Goal: Transaction & Acquisition: Purchase product/service

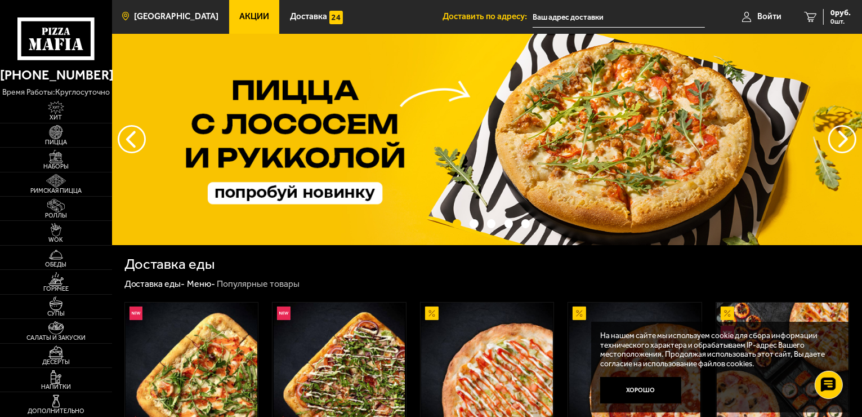
click at [143, 12] on span "[GEOGRAPHIC_DATA]" at bounding box center [176, 16] width 84 height 8
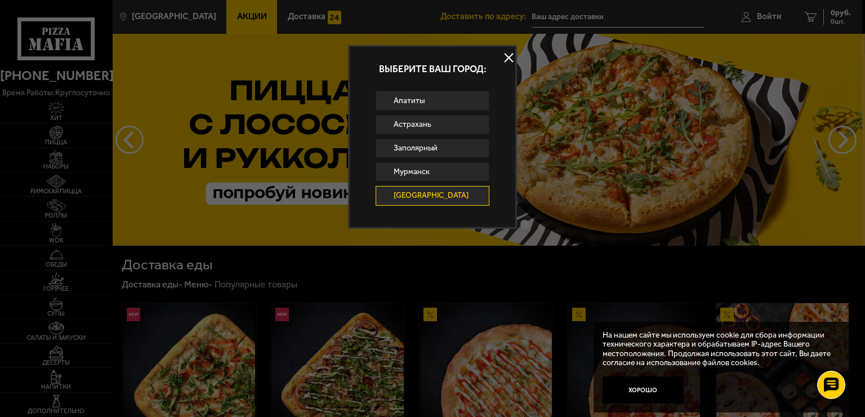
click at [506, 59] on button at bounding box center [508, 58] width 17 height 17
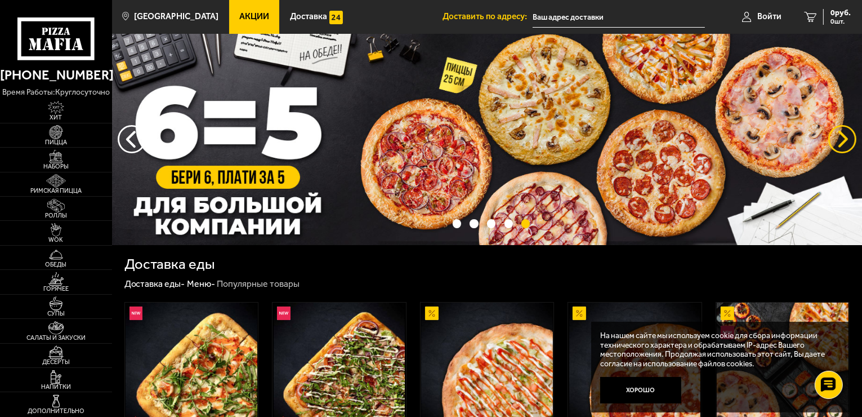
click at [842, 133] on button "предыдущий" at bounding box center [842, 139] width 28 height 28
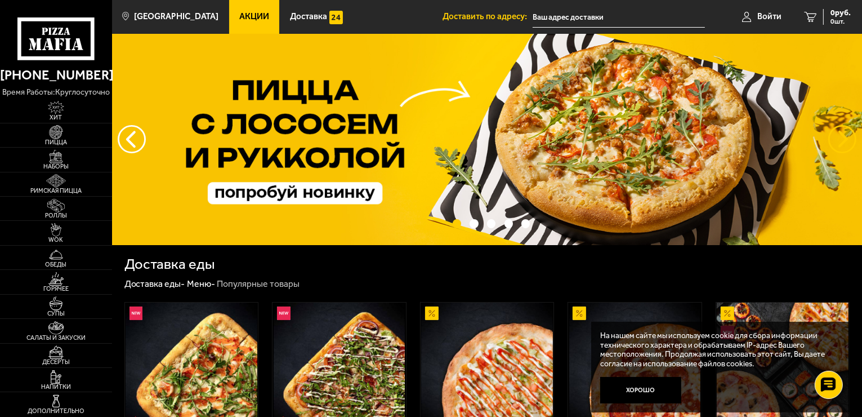
click at [842, 133] on button "предыдущий" at bounding box center [842, 139] width 28 height 28
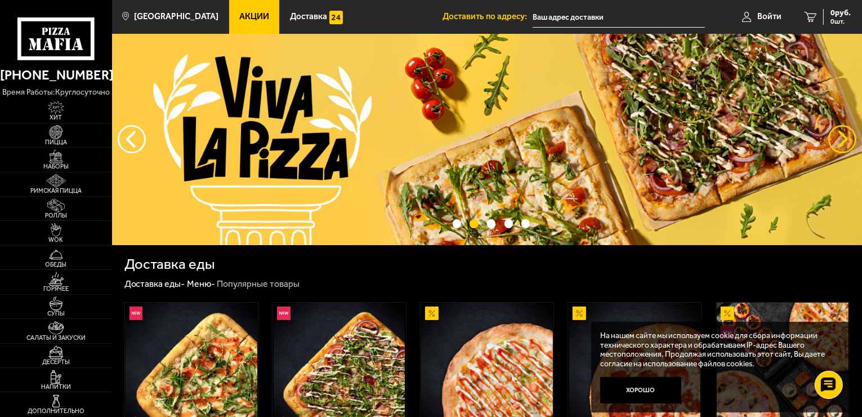
click at [842, 133] on button "предыдущий" at bounding box center [842, 139] width 28 height 28
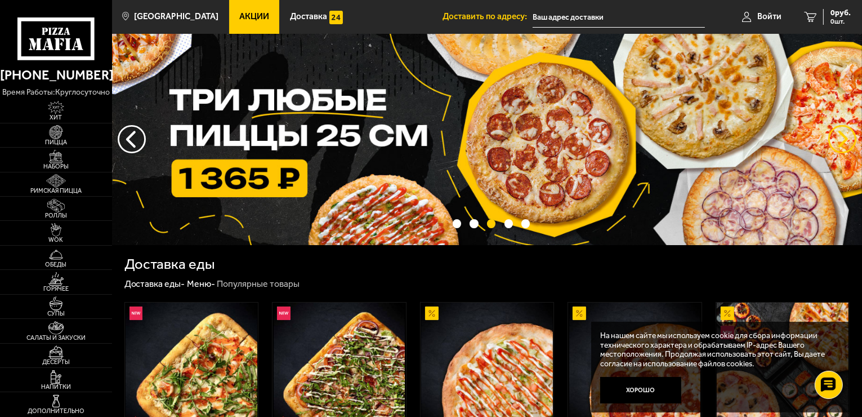
click at [842, 133] on button "предыдущий" at bounding box center [842, 139] width 28 height 28
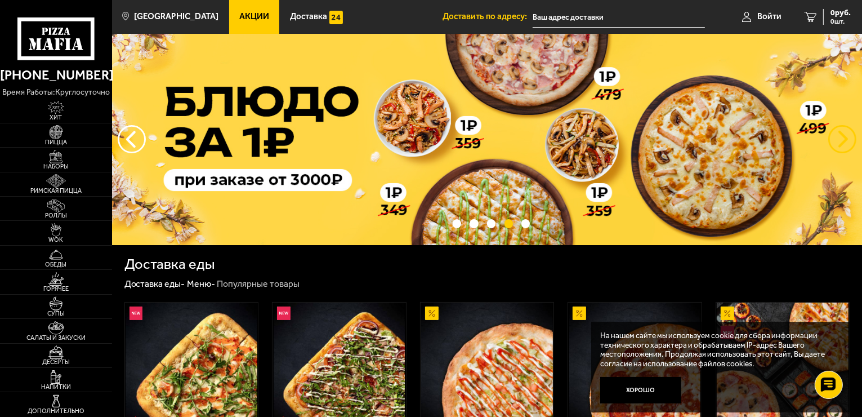
click at [842, 133] on button "предыдущий" at bounding box center [842, 139] width 28 height 28
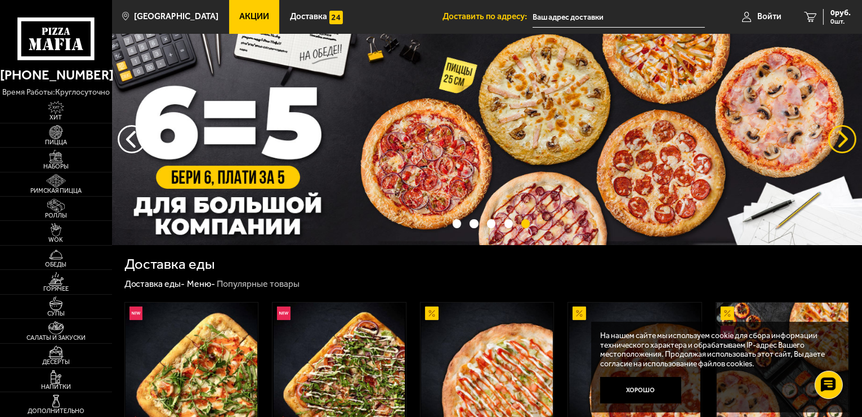
click at [842, 133] on button "предыдущий" at bounding box center [842, 139] width 28 height 28
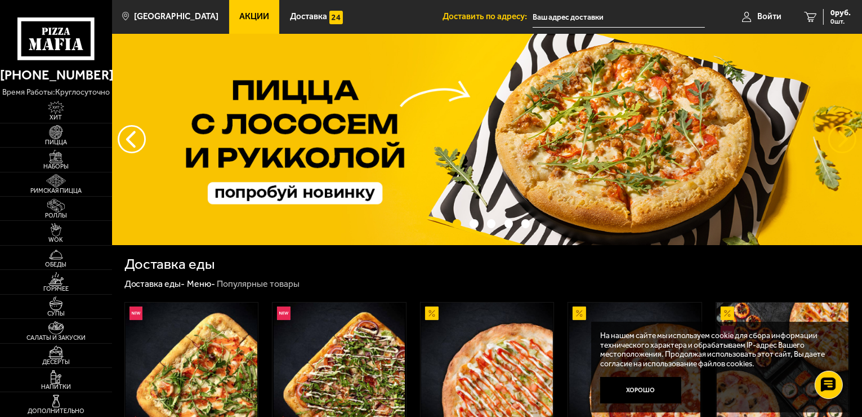
click at [840, 133] on button "предыдущий" at bounding box center [842, 139] width 28 height 28
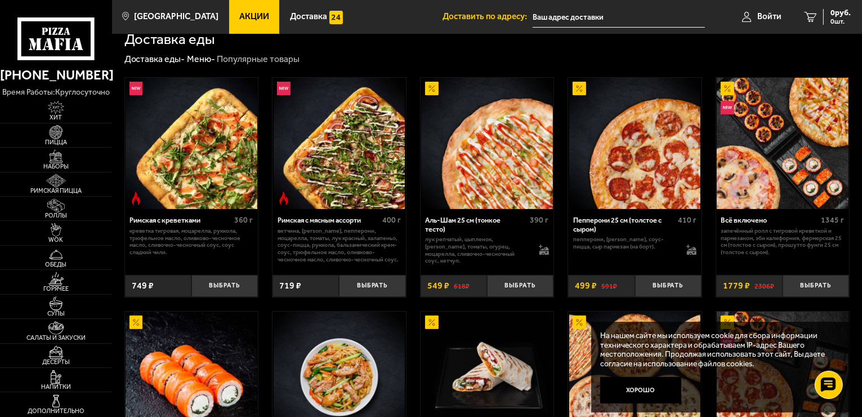
scroll to position [225, 0]
click at [50, 162] on img at bounding box center [56, 157] width 34 height 14
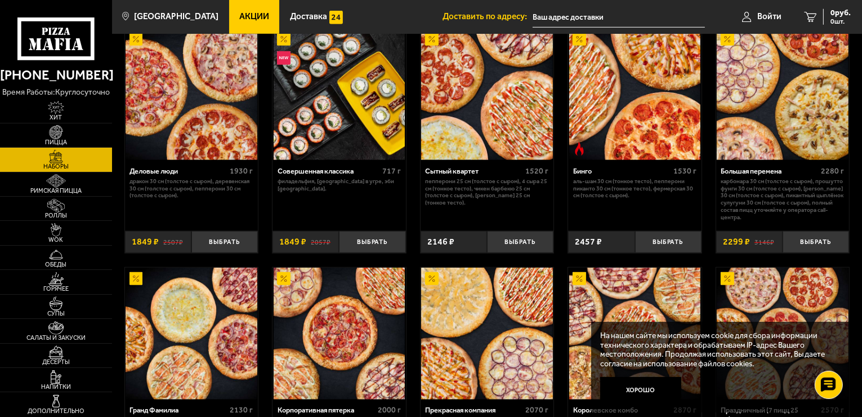
scroll to position [1013, 0]
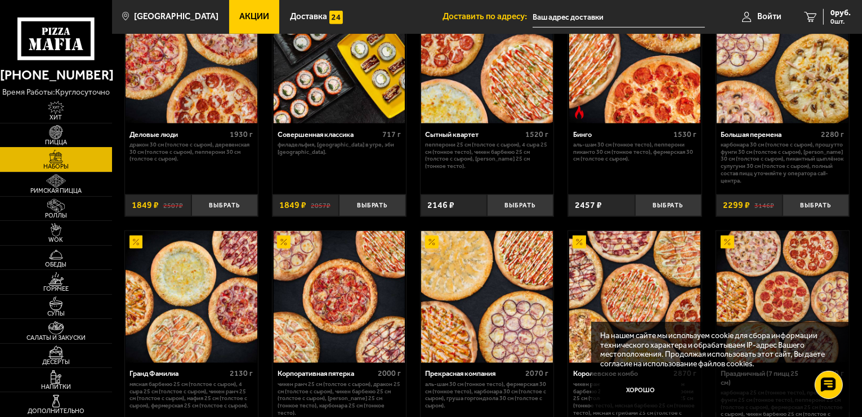
click at [65, 139] on span "Пицца" at bounding box center [56, 142] width 112 height 6
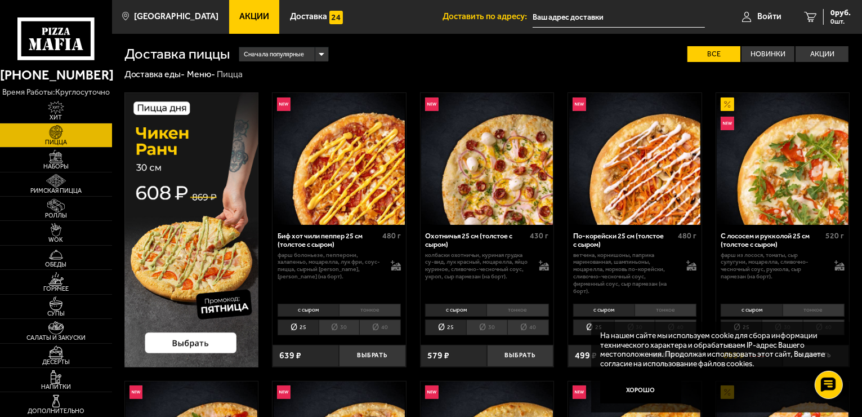
click at [520, 331] on li "40" at bounding box center [528, 327] width 42 height 16
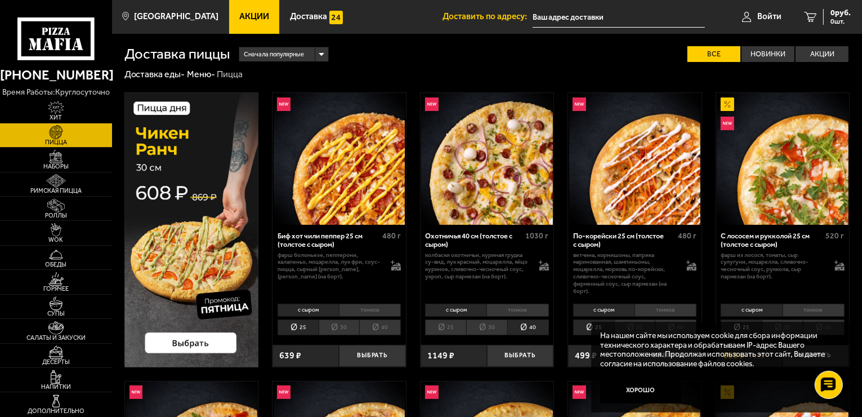
click at [448, 324] on li "25" at bounding box center [445, 327] width 41 height 16
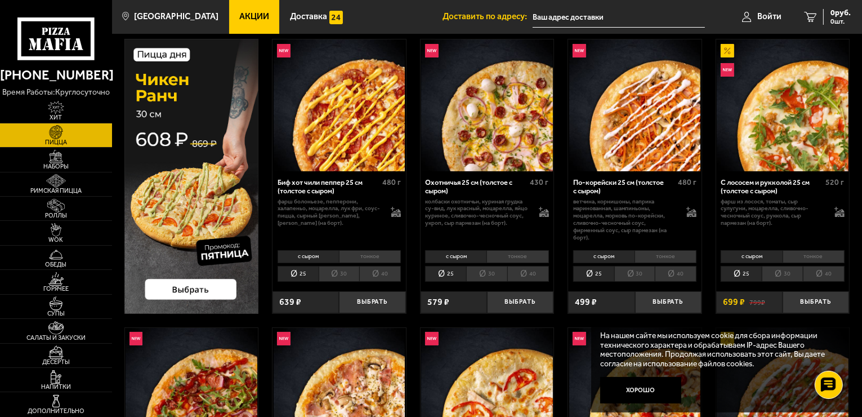
scroll to position [56, 0]
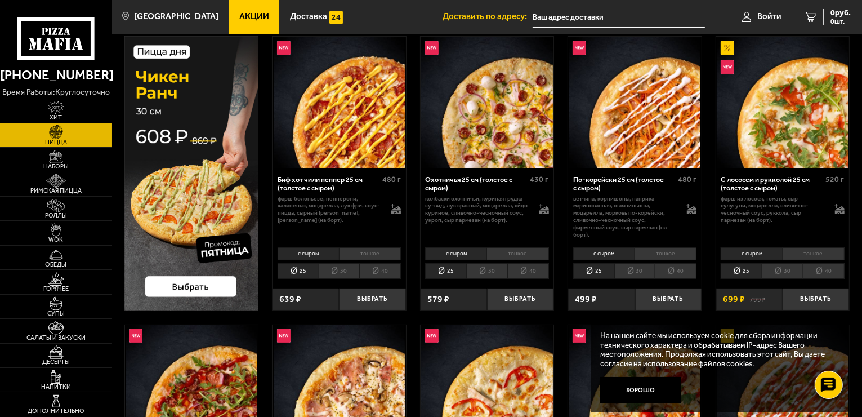
click at [665, 252] on li "тонкое" at bounding box center [665, 253] width 62 height 13
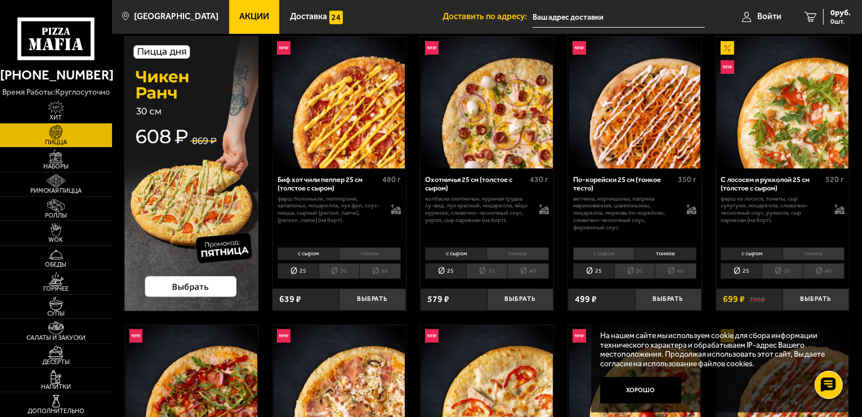
click at [642, 266] on li "30" at bounding box center [634, 271] width 41 height 16
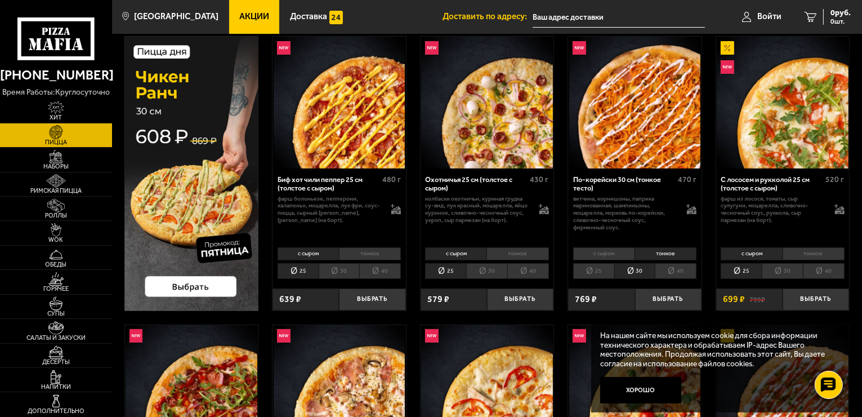
click at [672, 269] on li "40" at bounding box center [676, 271] width 42 height 16
click at [605, 252] on li "с сыром" at bounding box center [603, 253] width 61 height 13
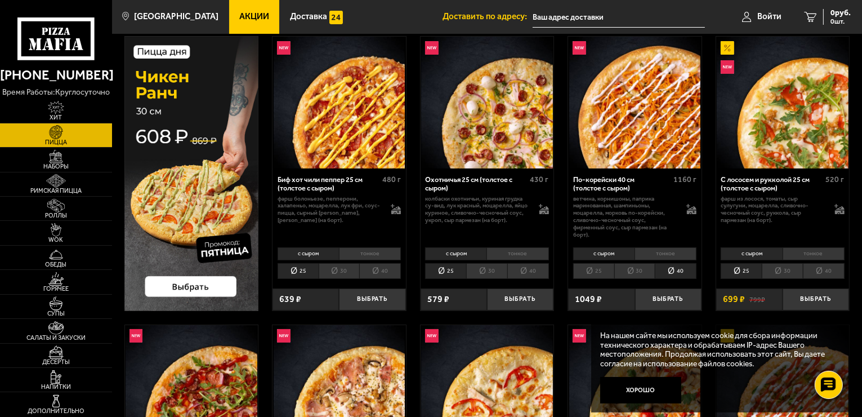
click at [662, 252] on li "тонкое" at bounding box center [665, 253] width 62 height 13
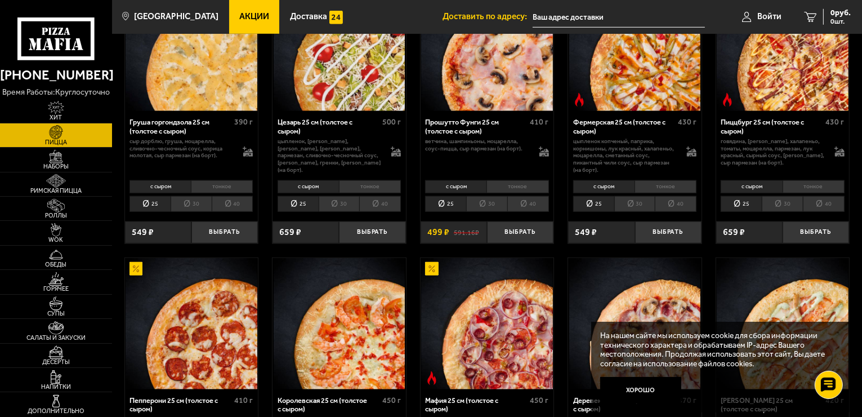
scroll to position [1126, 0]
